Goal: Task Accomplishment & Management: Manage account settings

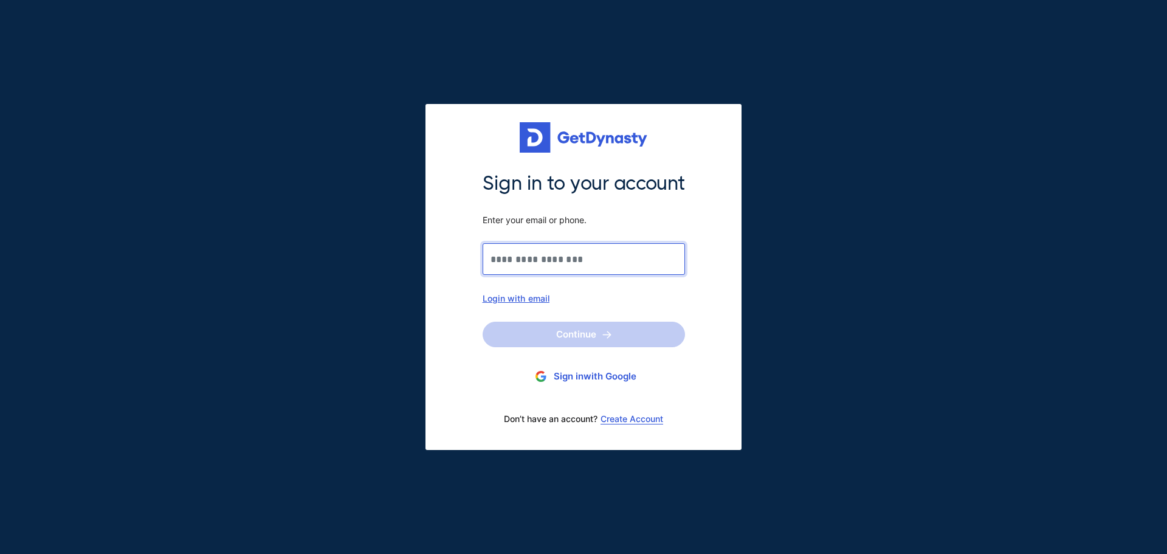
click at [541, 256] on input "Sign in to your account Enter your email or phone." at bounding box center [583, 259] width 202 height 32
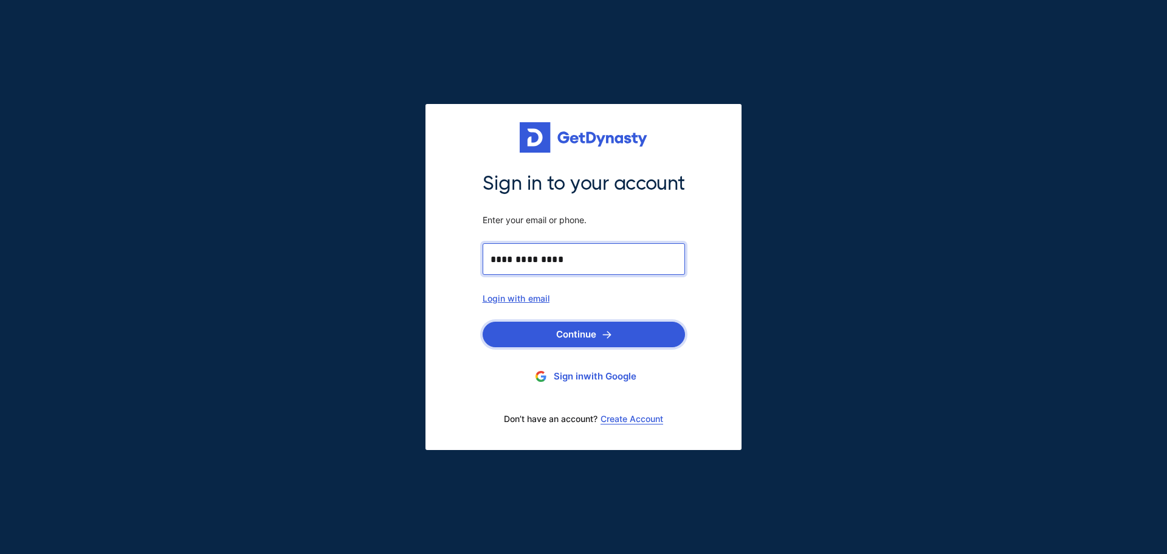
type input "**********"
click at [585, 332] on button "Continue" at bounding box center [583, 334] width 202 height 26
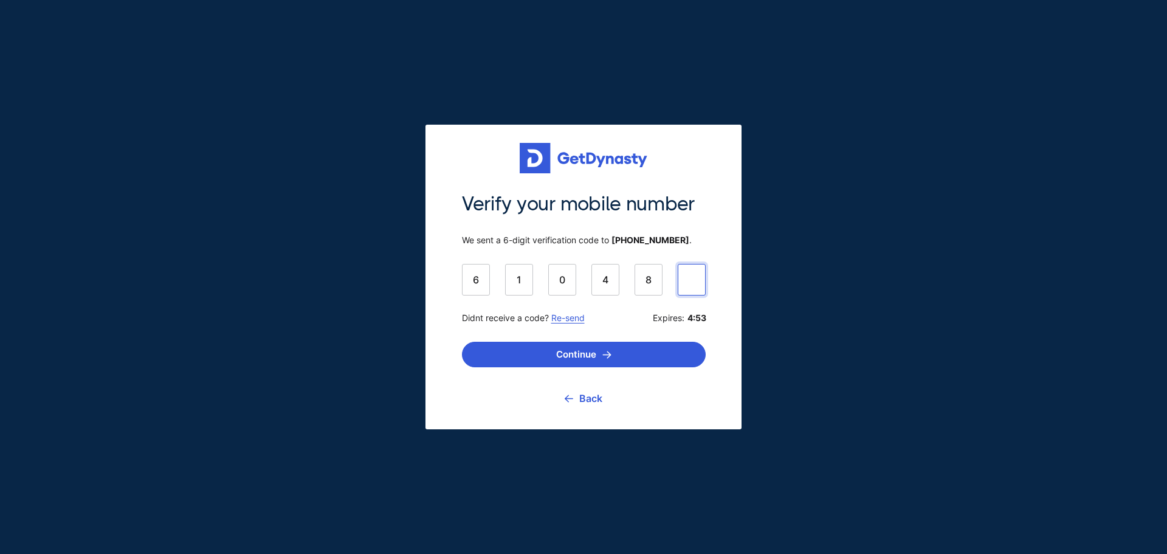
type input "******"
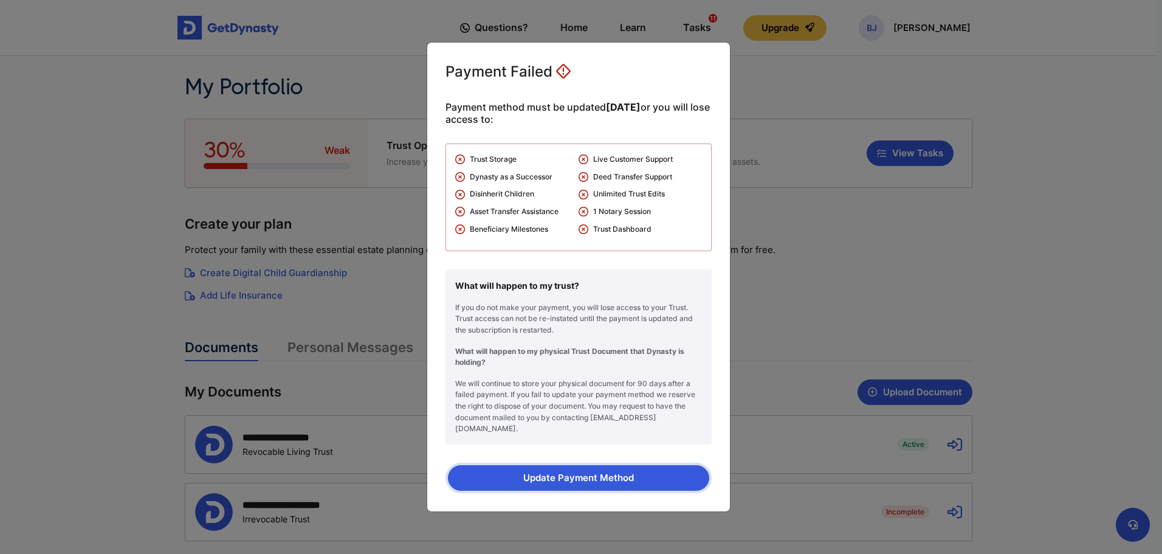
click at [609, 470] on button "Update Payment Method" at bounding box center [578, 478] width 261 height 26
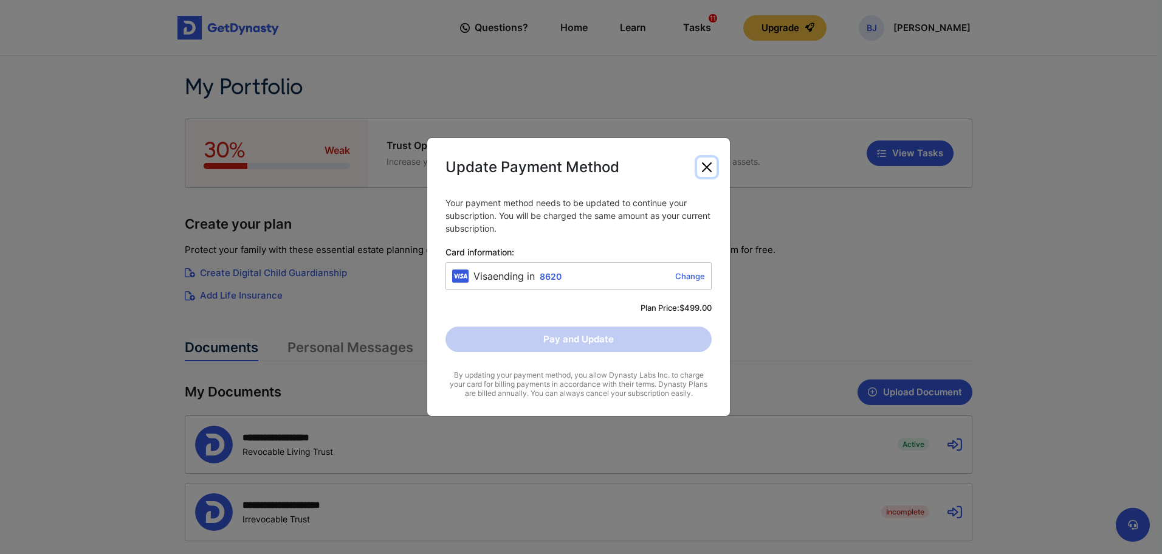
click at [707, 168] on button "Close" at bounding box center [706, 166] width 19 height 19
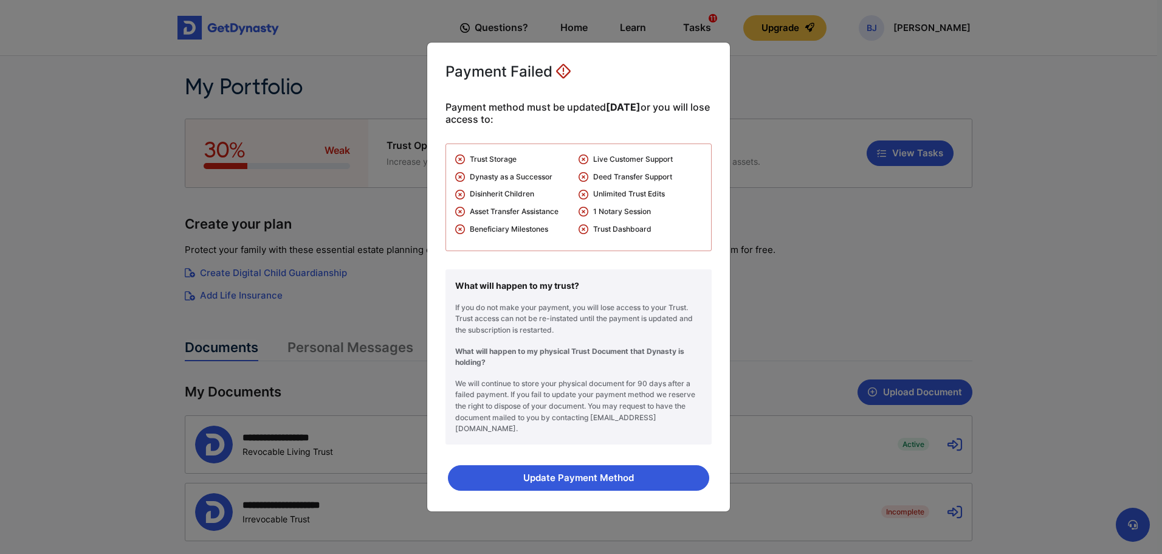
click at [828, 187] on div "Payment Failed Payment method must be updated within 89 days or you will lose a…" at bounding box center [581, 277] width 1162 height 554
click at [571, 468] on button "Update Payment Method" at bounding box center [578, 478] width 261 height 26
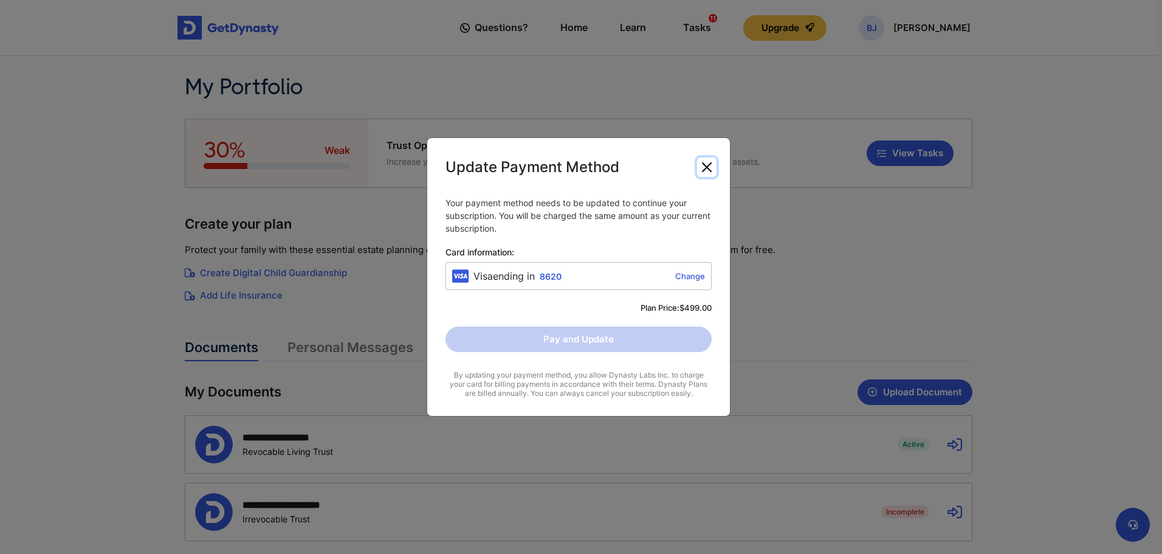
click at [704, 166] on button "Close" at bounding box center [706, 166] width 19 height 19
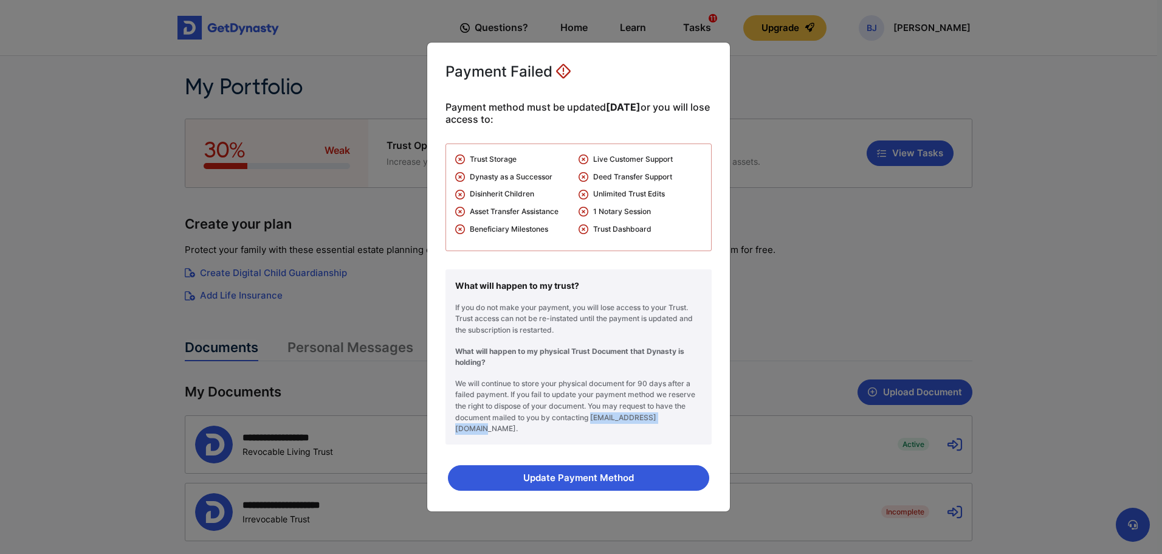
drag, startPoint x: 680, startPoint y: 425, endPoint x: 590, endPoint y: 423, distance: 90.6
click at [590, 423] on p "We will continue to store your physical document for 90 days after a failed pay…" at bounding box center [578, 406] width 247 height 57
click at [817, 316] on div "Payment Failed Payment method must be updated within 89 days or you will lose a…" at bounding box center [581, 277] width 1162 height 554
click at [570, 470] on button "Update Payment Method" at bounding box center [578, 478] width 261 height 26
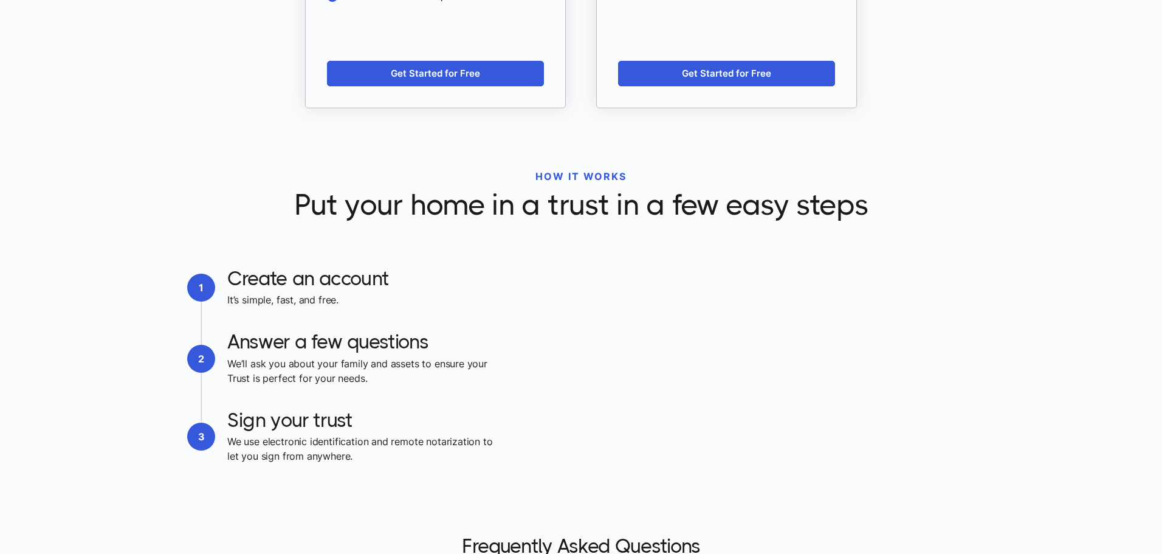
scroll to position [1882, 0]
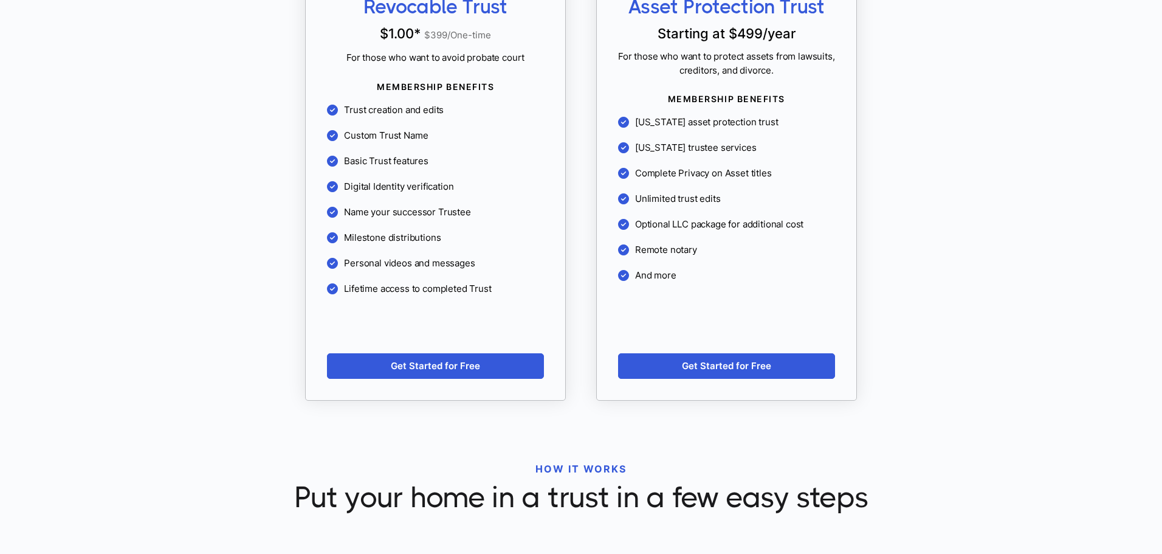
scroll to position [1128, 0]
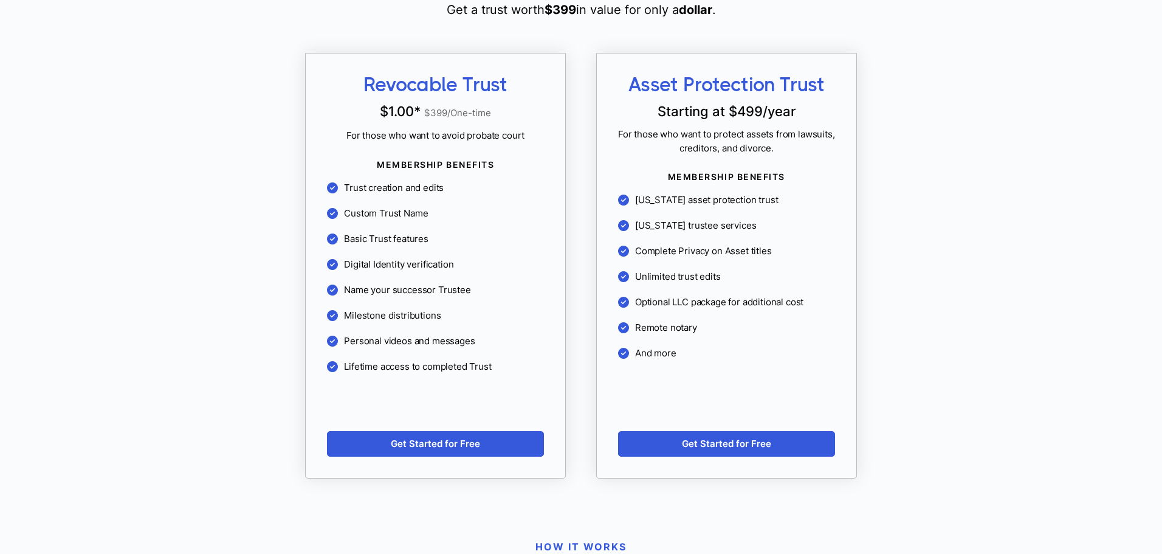
scroll to position [1088, 0]
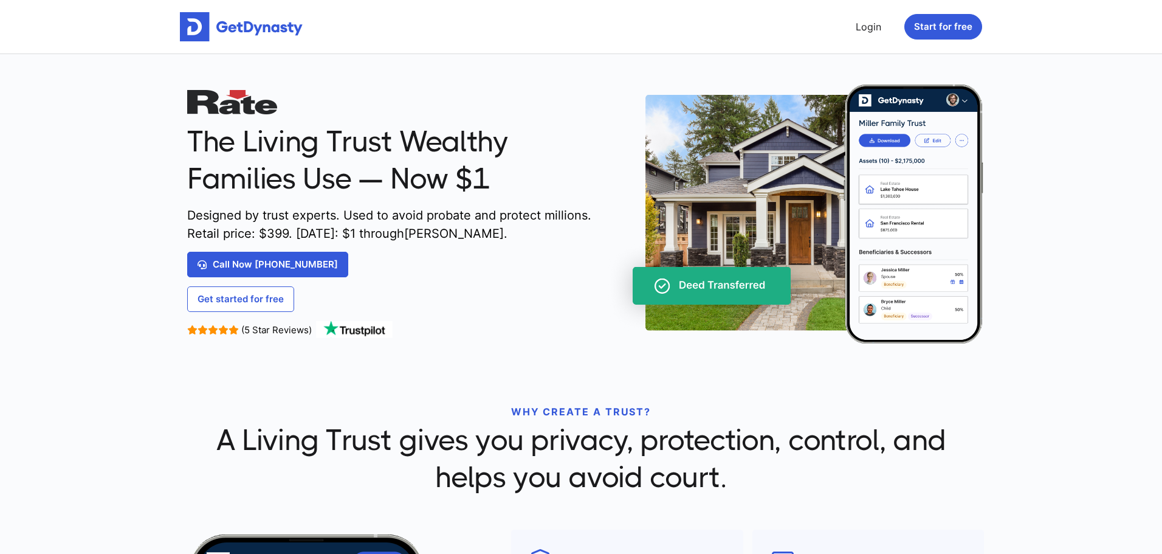
scroll to position [968, 0]
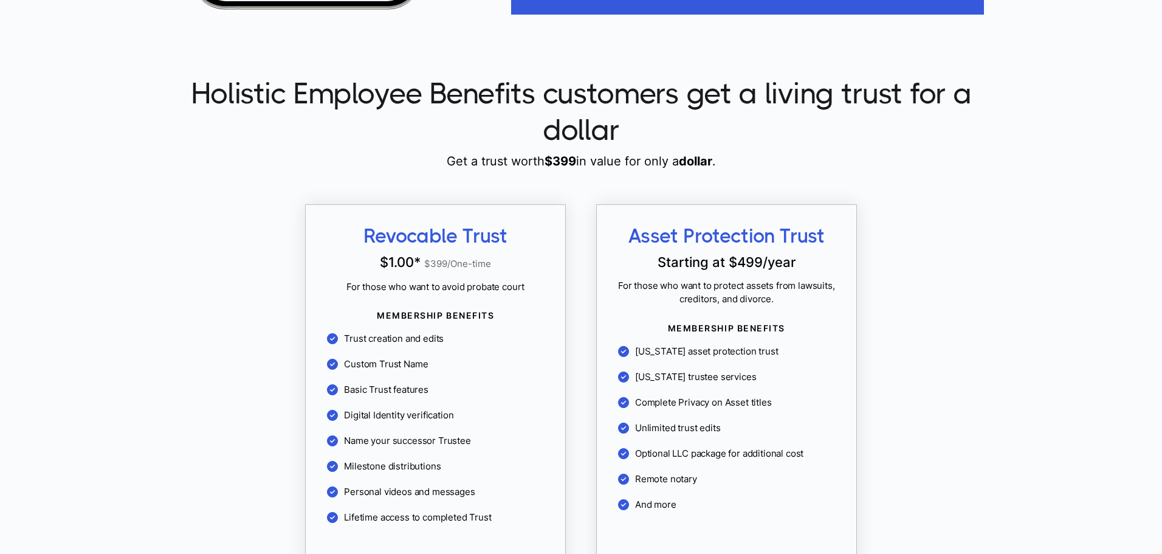
scroll to position [1453, 0]
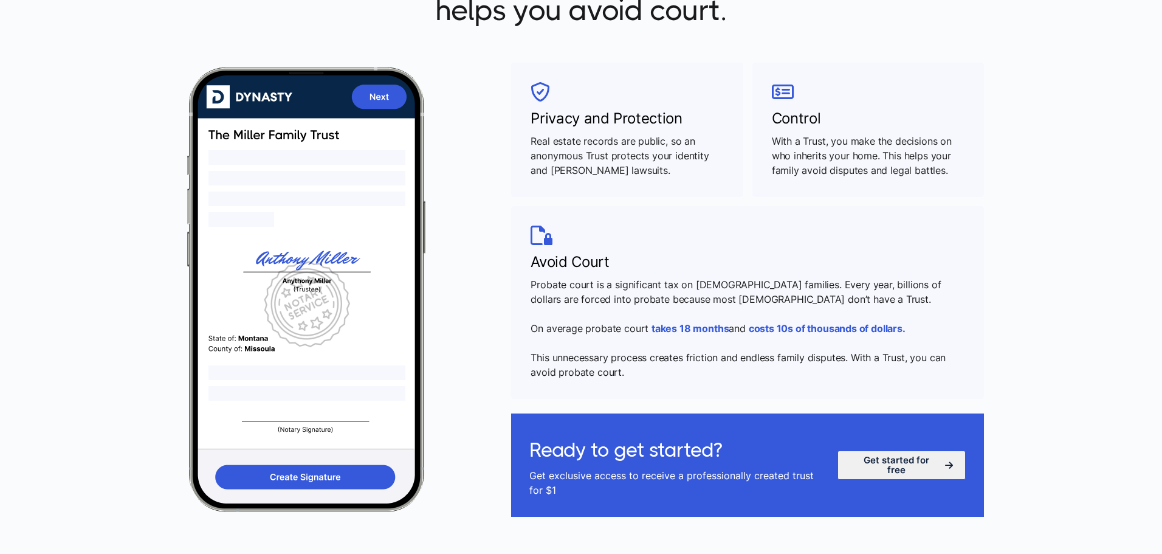
scroll to position [951, 0]
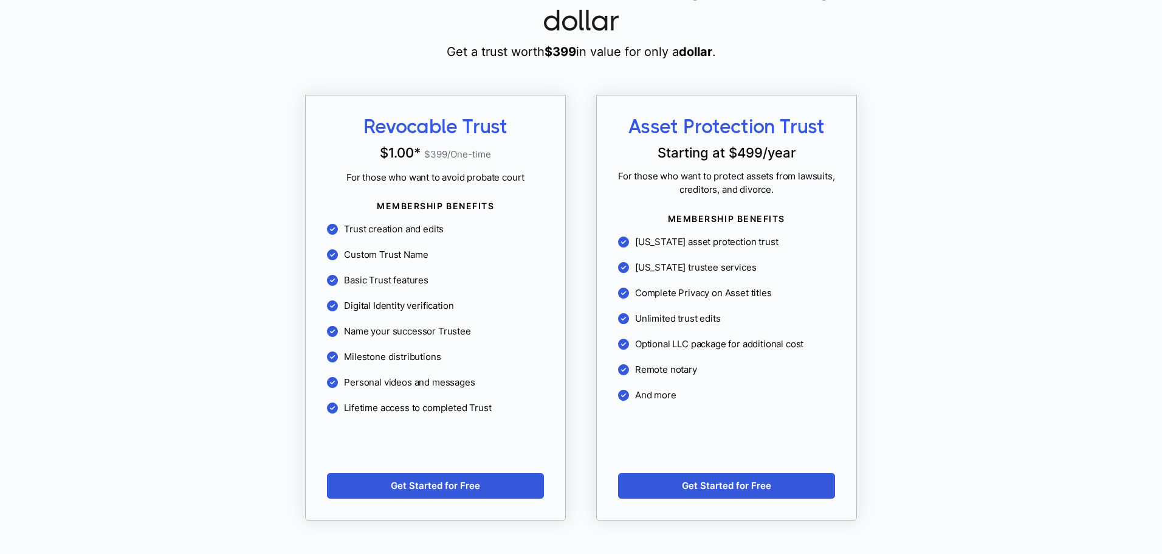
scroll to position [1179, 0]
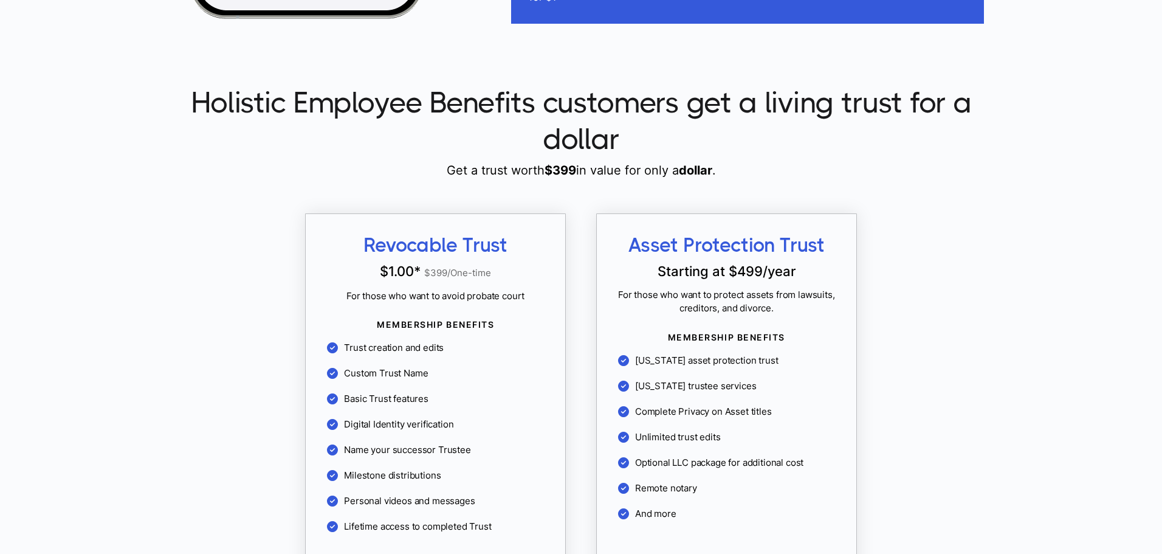
scroll to position [1453, 0]
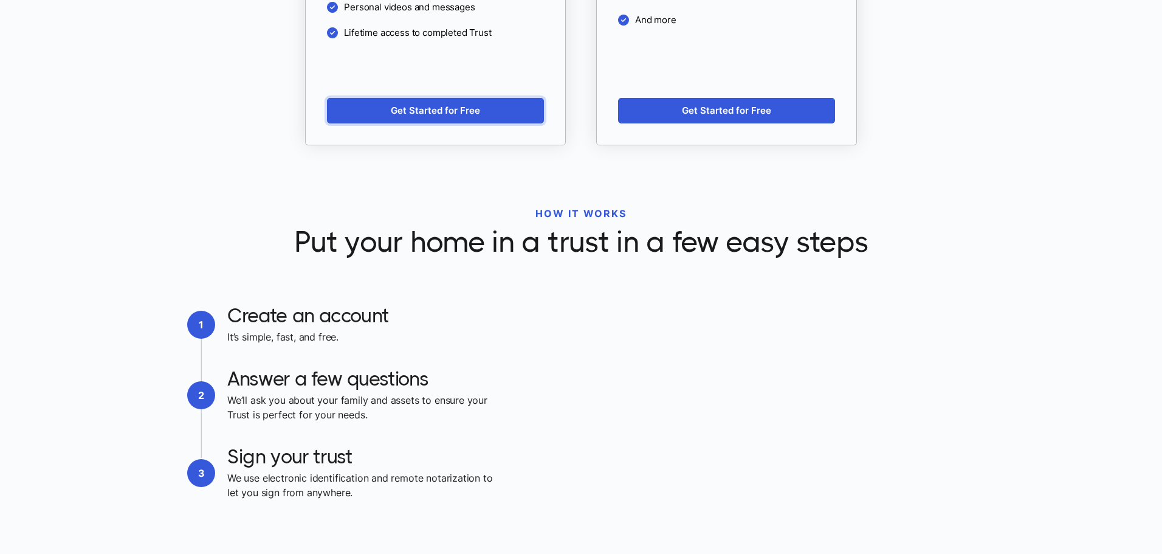
click at [414, 104] on link "Get Started for Free" at bounding box center [435, 111] width 217 height 26
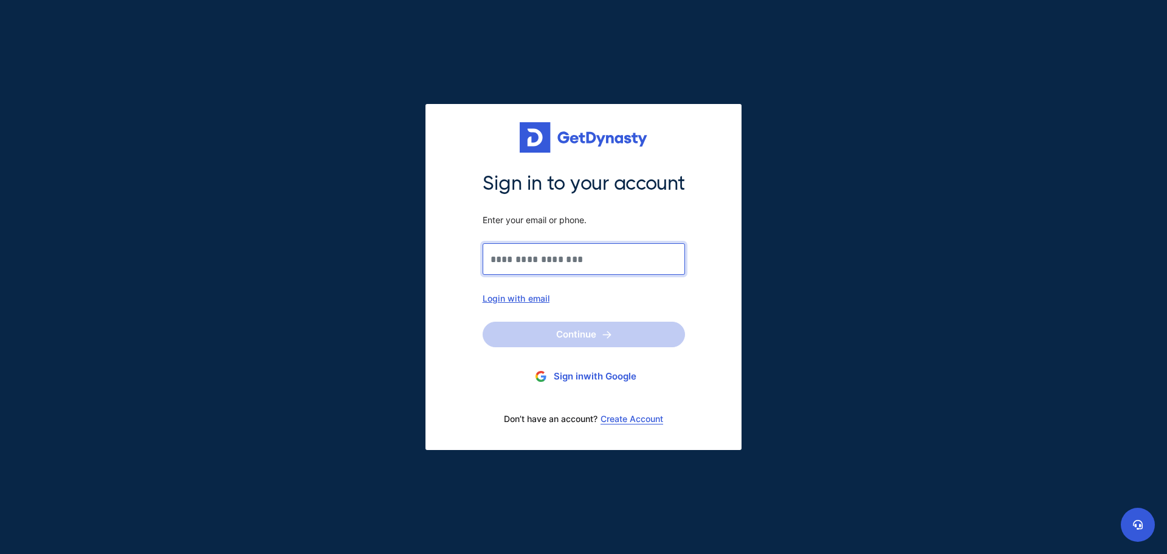
click at [552, 262] on input "Sign in to your account Enter your email or phone." at bounding box center [583, 259] width 202 height 32
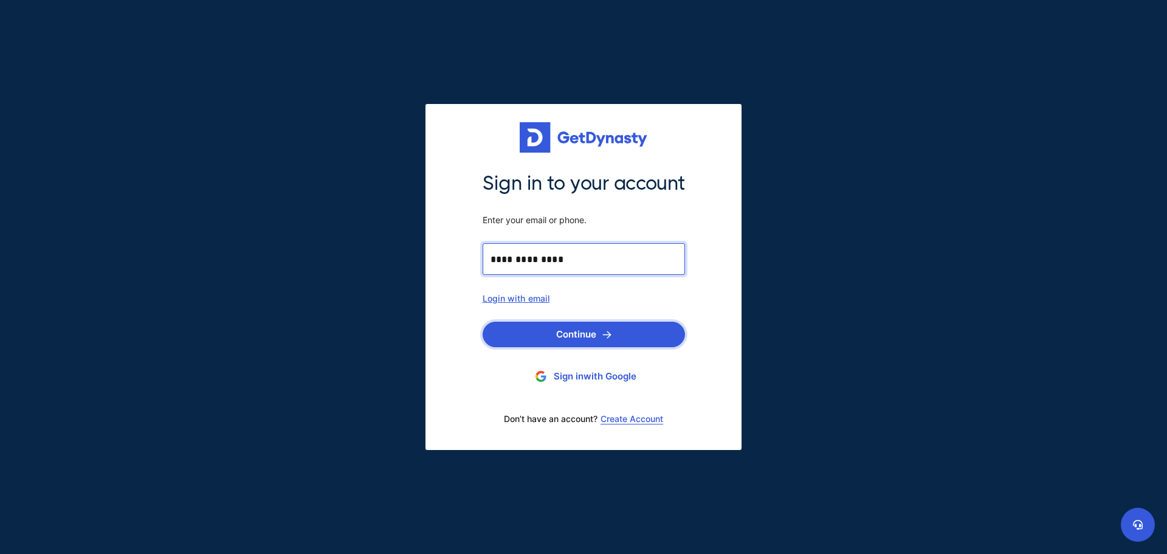
type input "**********"
click at [591, 327] on button "Continue" at bounding box center [583, 334] width 202 height 26
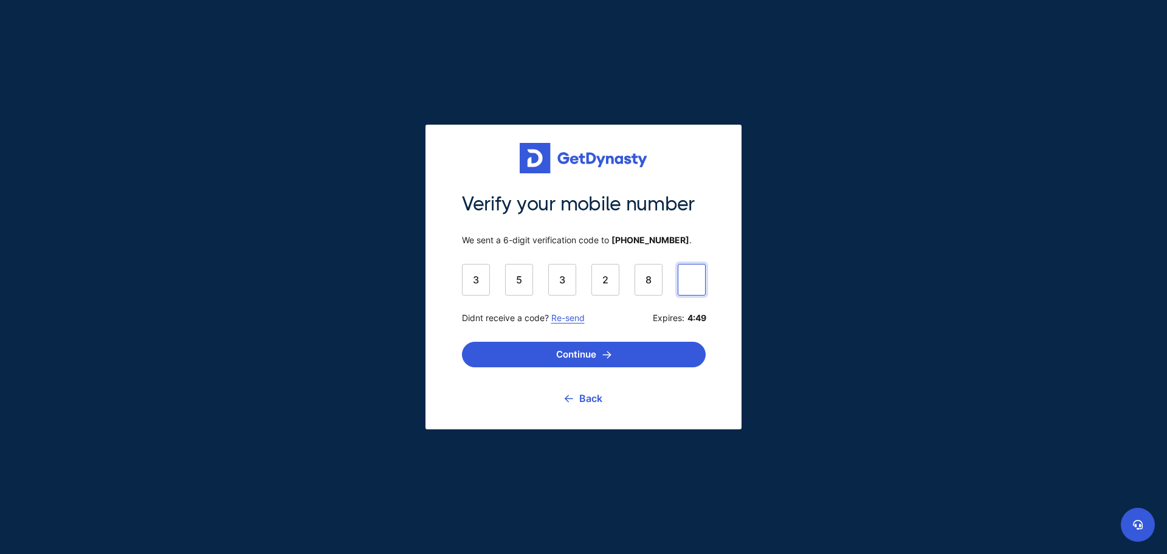
type input "******"
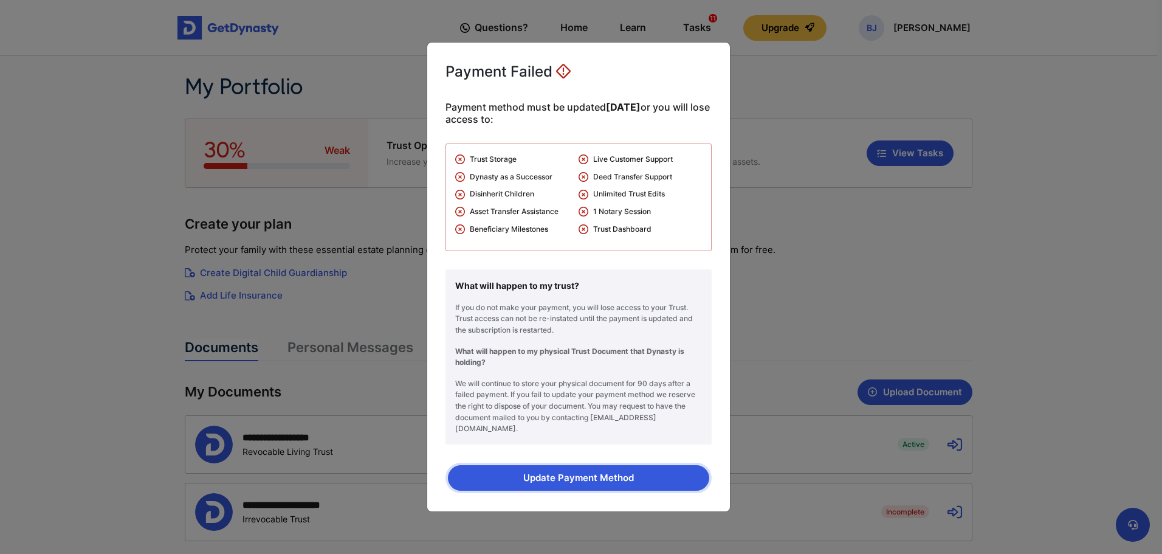
click at [554, 477] on button "Update Payment Method" at bounding box center [578, 478] width 261 height 26
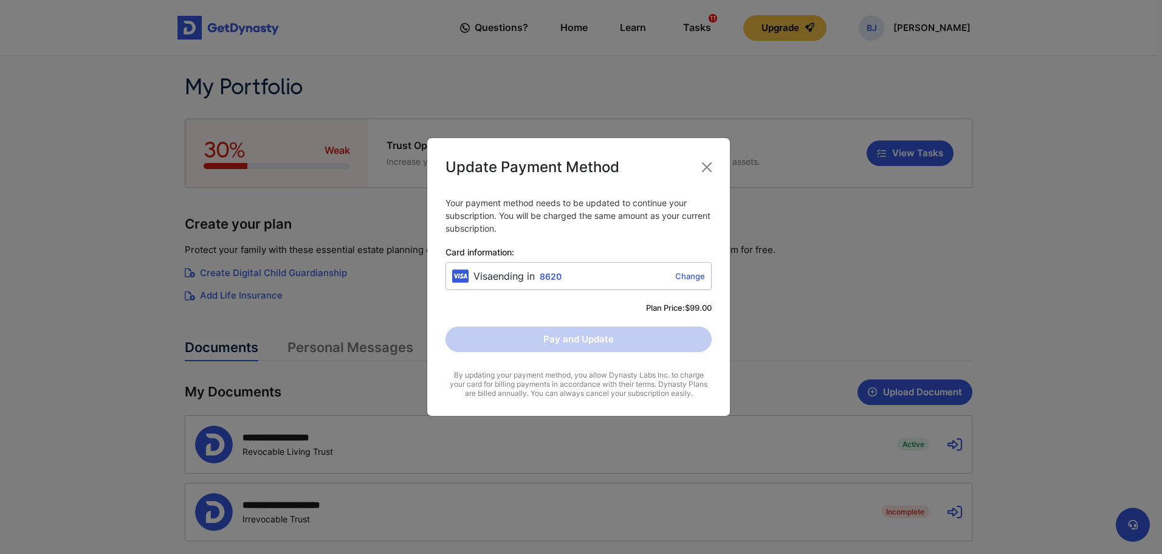
click at [996, 249] on div "Update Payment Method Your payment method needs to be updated to continue your …" at bounding box center [581, 277] width 1162 height 554
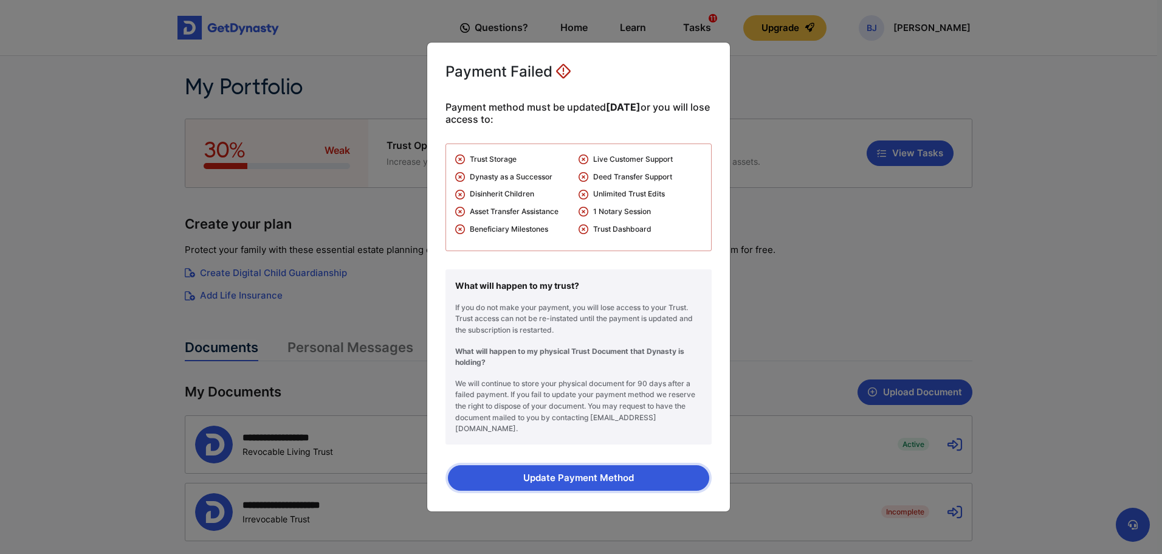
click at [584, 467] on button "Update Payment Method" at bounding box center [578, 478] width 261 height 26
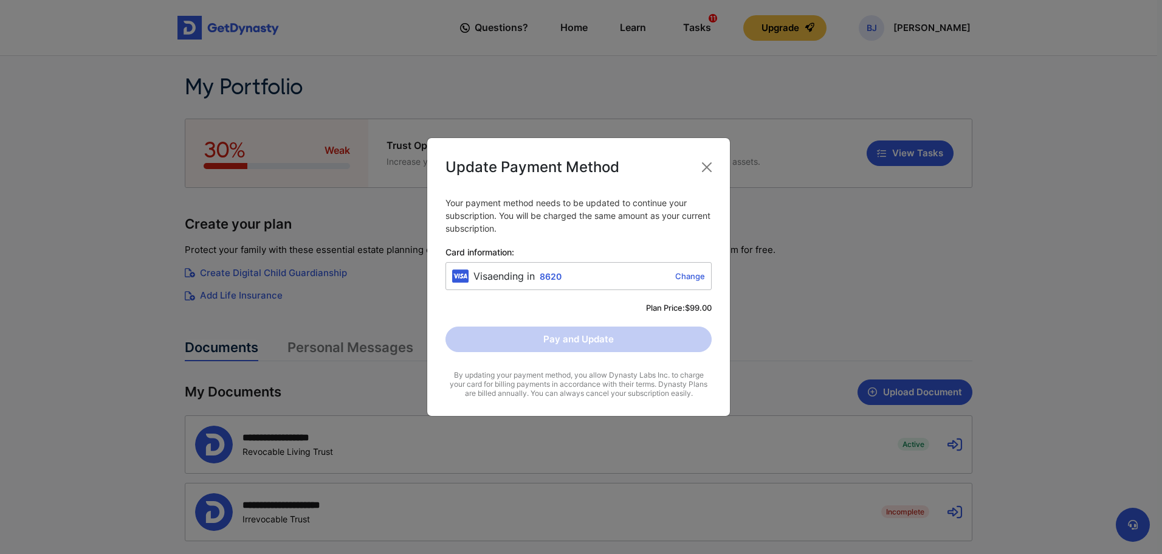
click at [691, 273] on link "Change" at bounding box center [635, 276] width 139 height 10
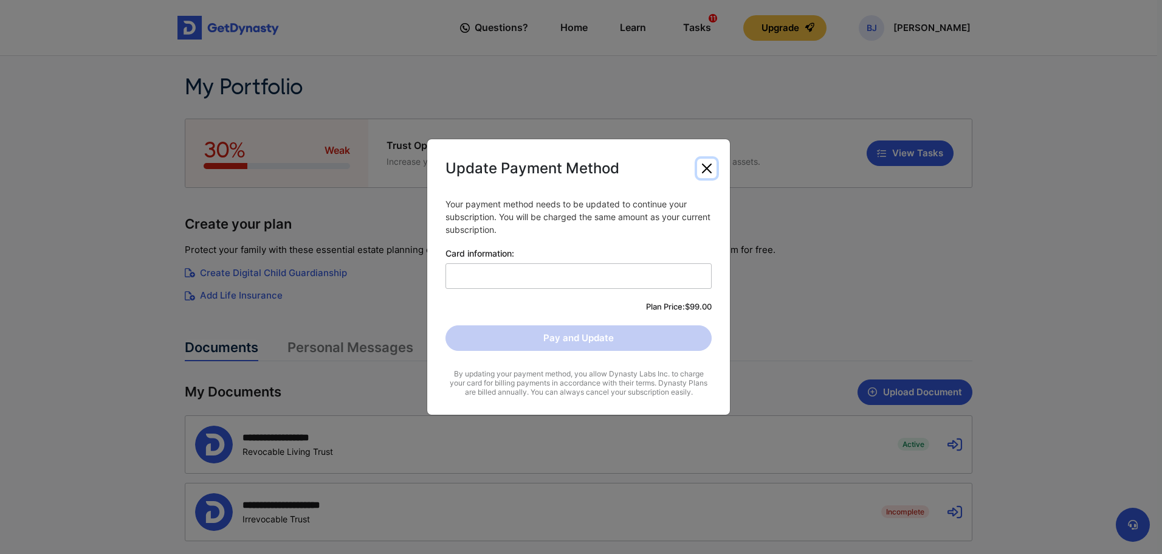
click at [710, 170] on button "Close" at bounding box center [706, 168] width 19 height 19
